Goal: Task Accomplishment & Management: Use online tool/utility

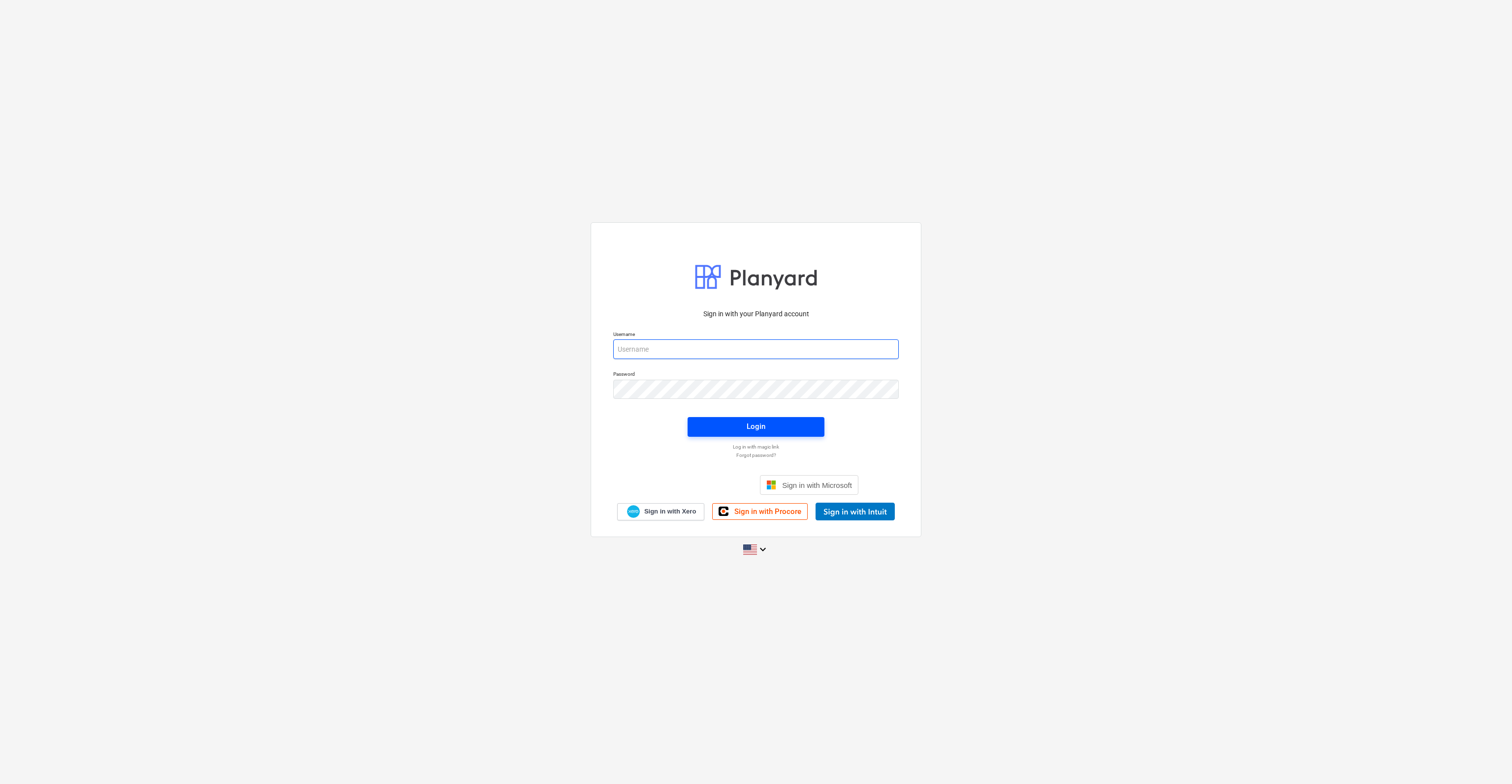
type input "[PERSON_NAME][EMAIL_ADDRESS][DOMAIN_NAME]"
click at [757, 427] on div "Login" at bounding box center [756, 426] width 18 height 13
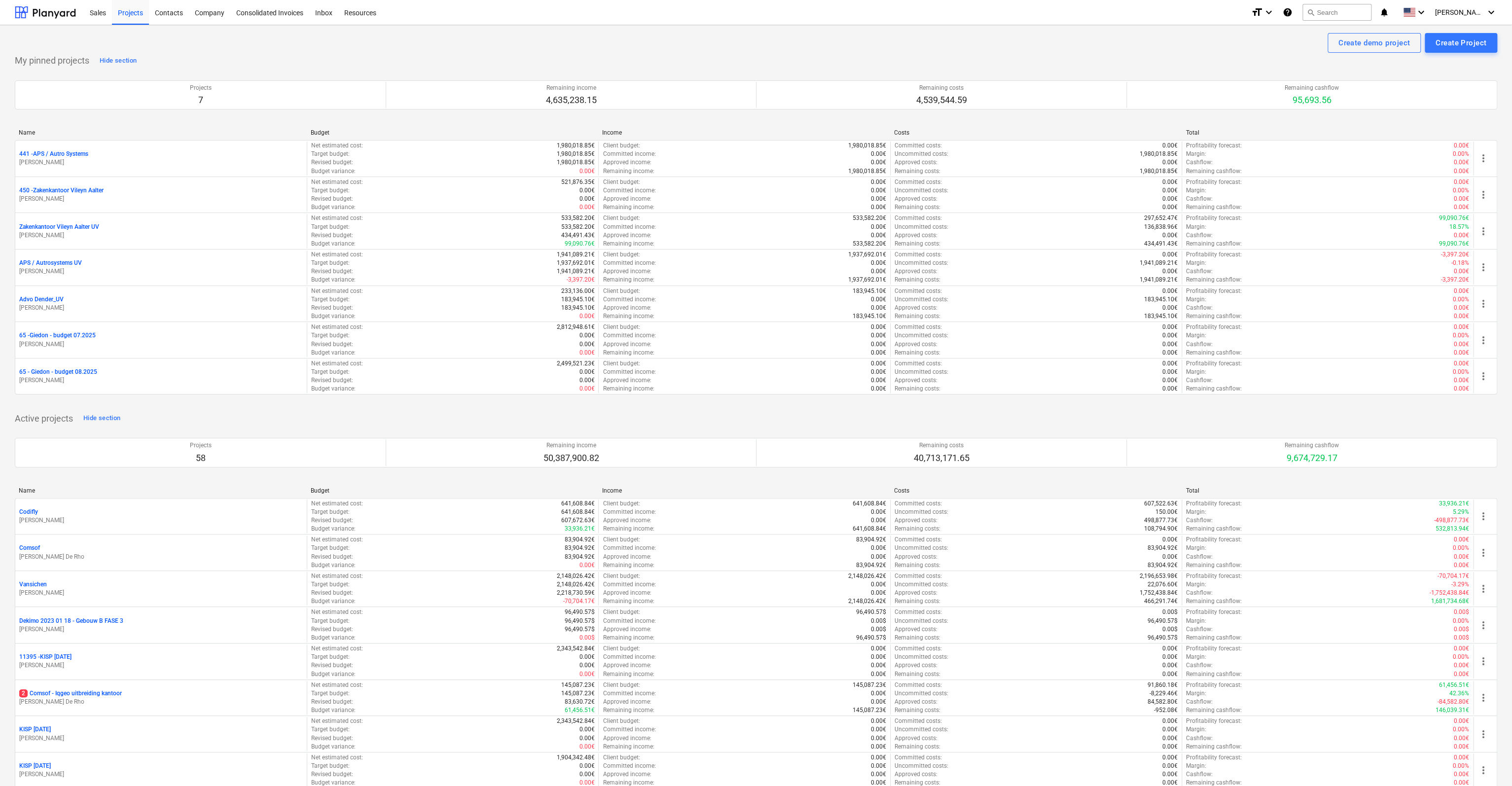
click at [47, 368] on p "65 - Giedon - budget 08.2025" at bounding box center [58, 372] width 78 height 9
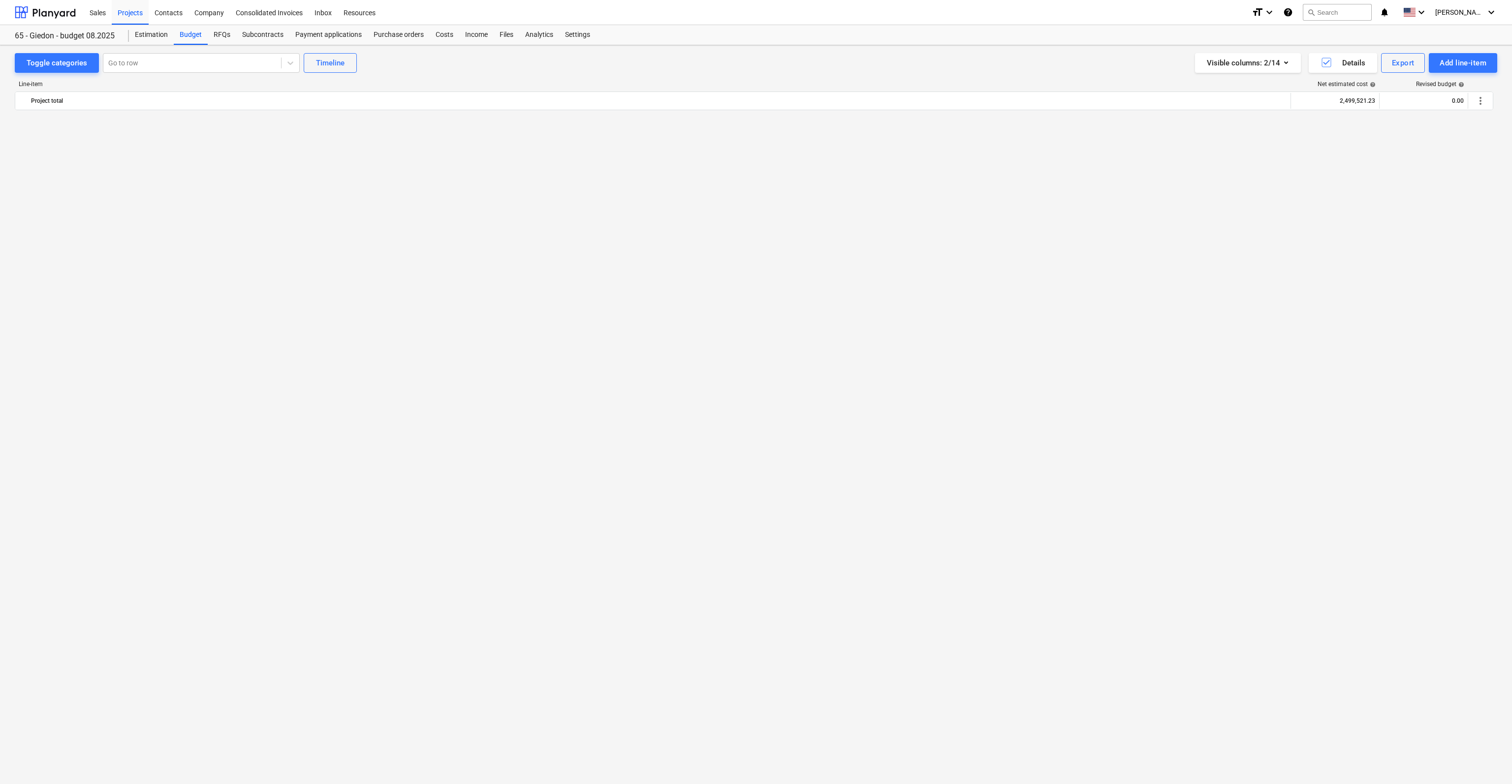
scroll to position [1329, 0]
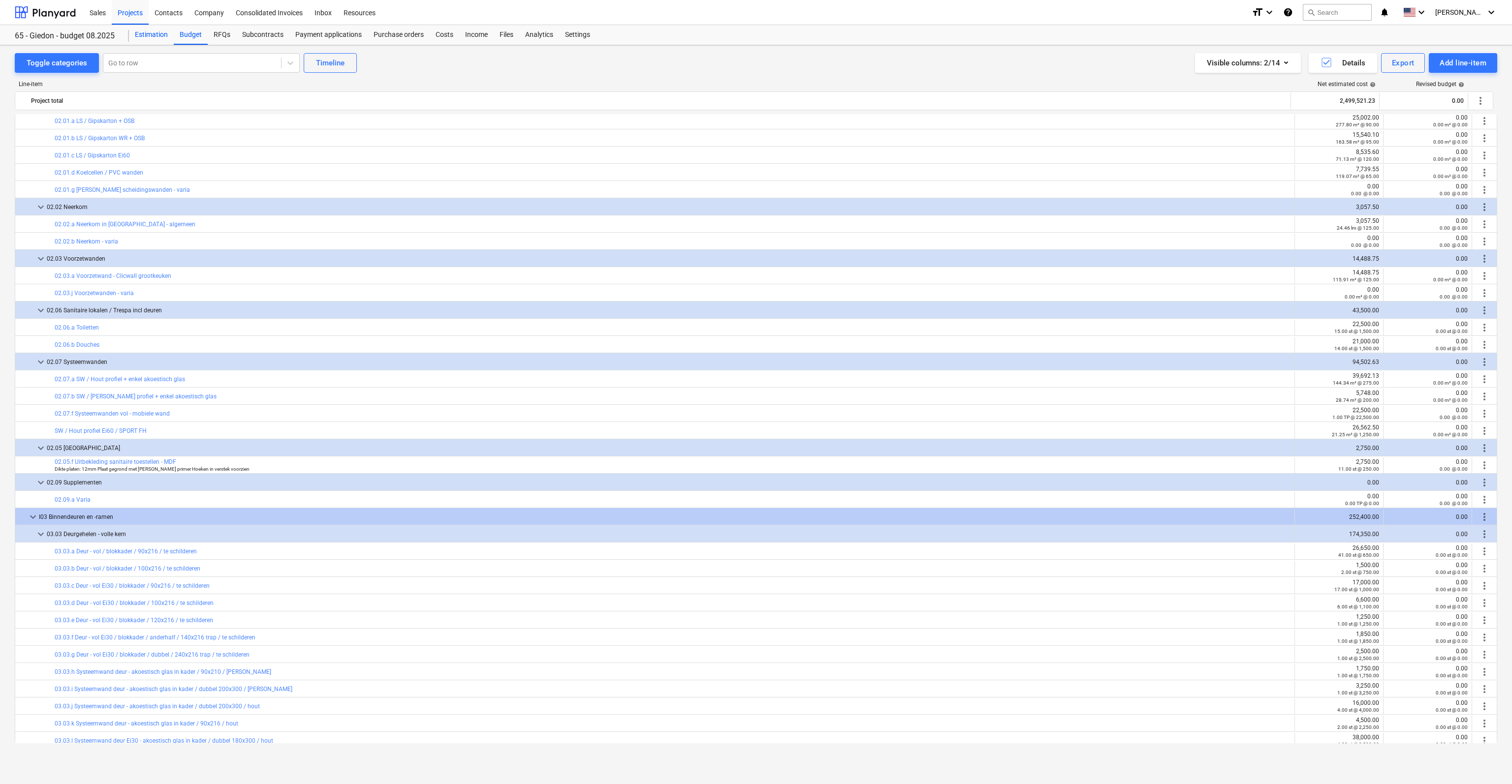
click at [149, 34] on div "Estimation" at bounding box center [151, 35] width 44 height 20
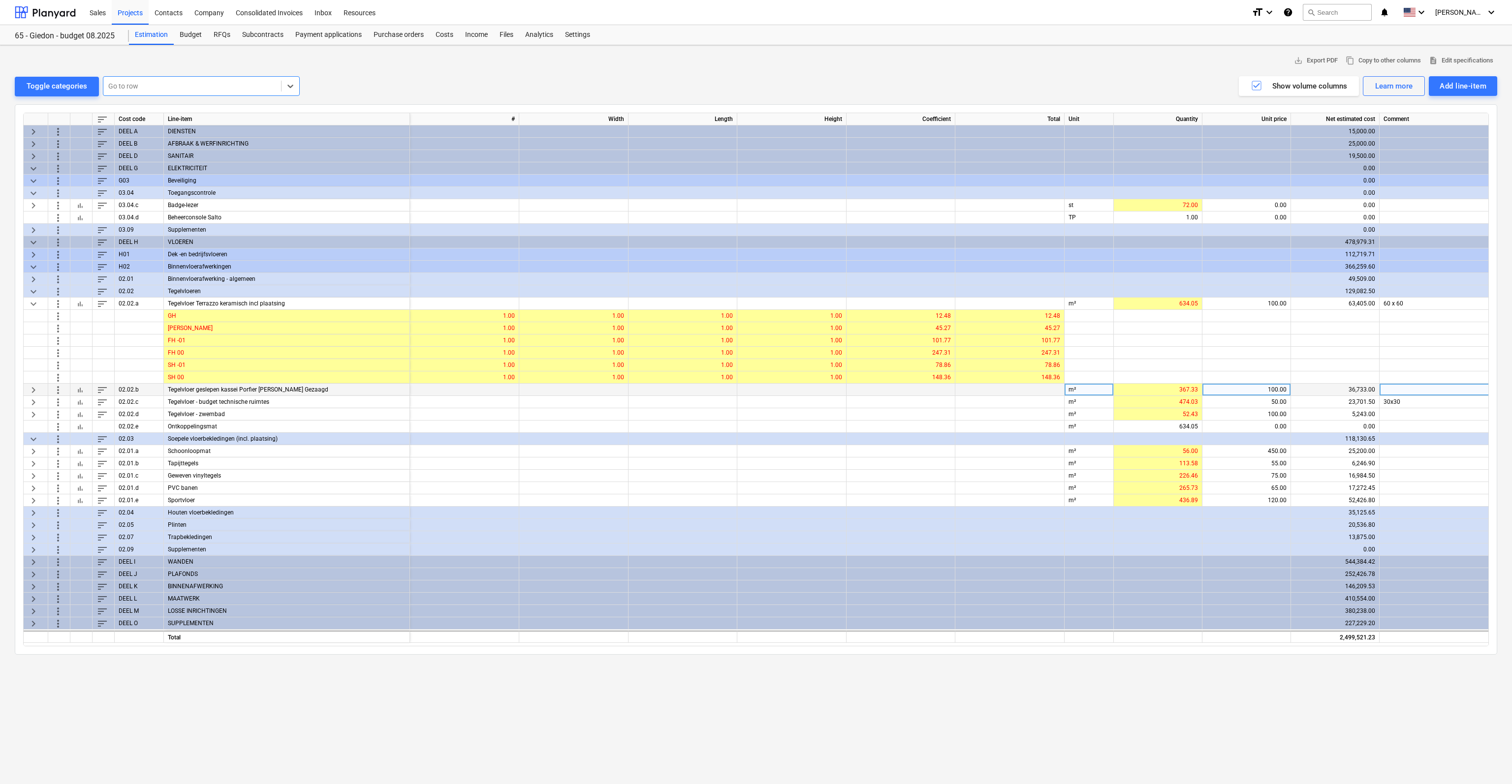
click at [30, 392] on span "keyboard_arrow_right" at bounding box center [34, 390] width 12 height 12
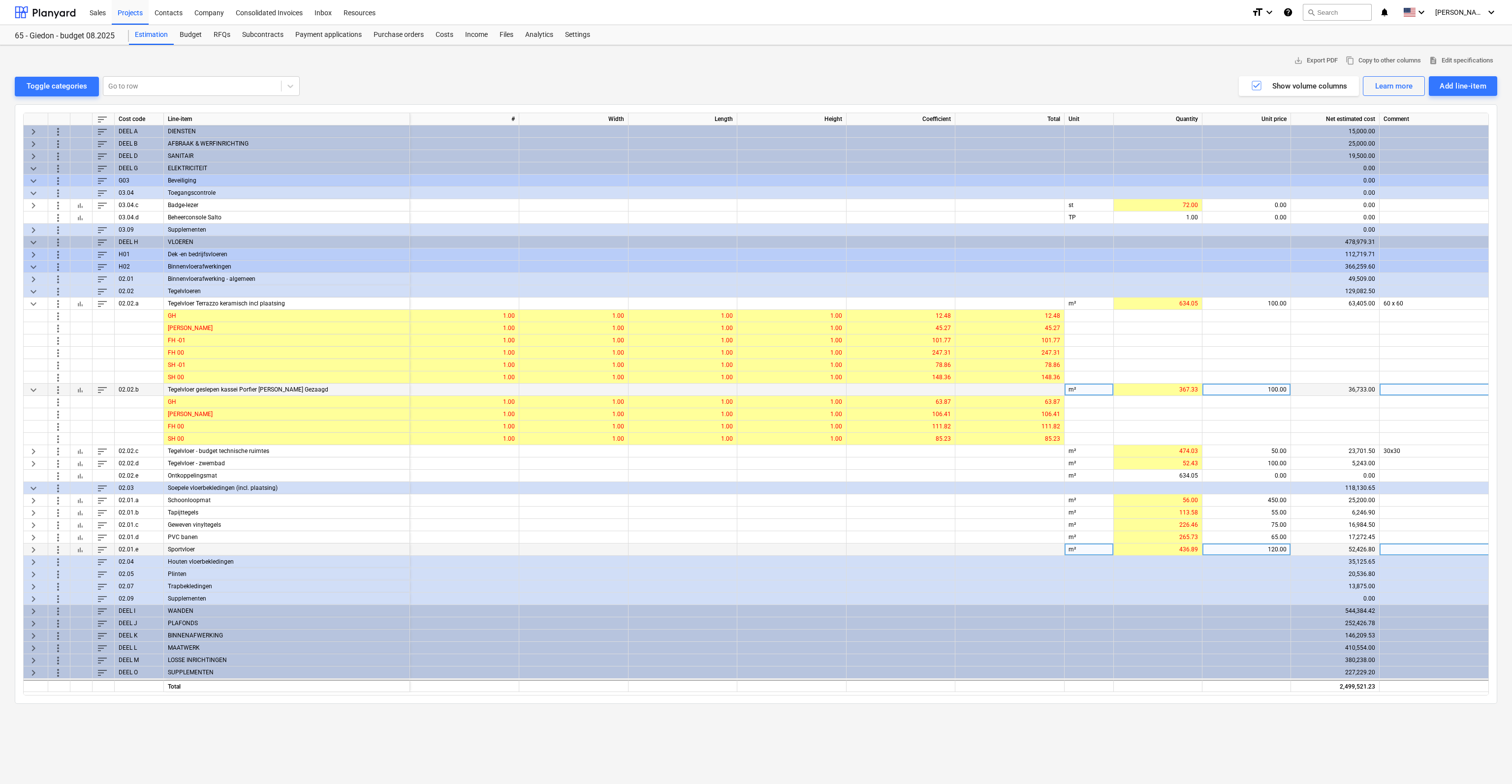
click at [31, 549] on span "keyboard_arrow_right" at bounding box center [34, 550] width 12 height 12
